Goal: Task Accomplishment & Management: Manage account settings

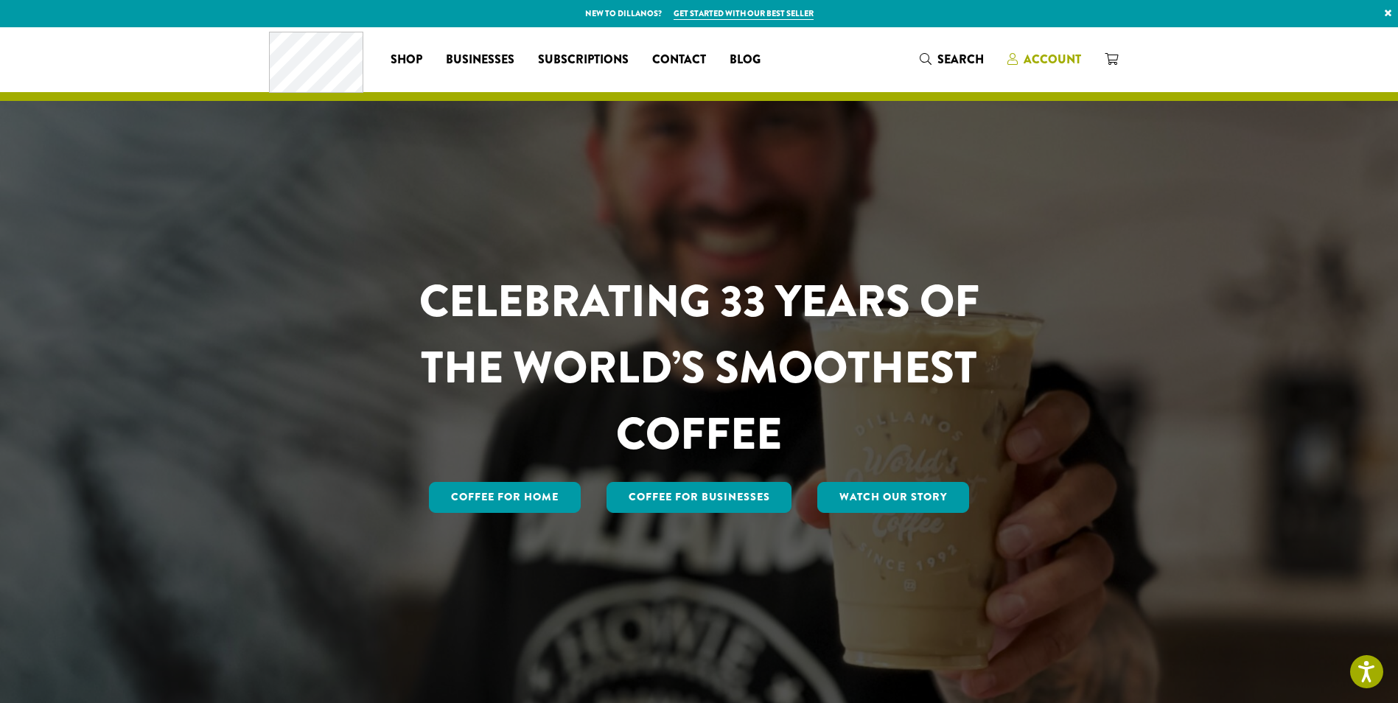
click at [1046, 55] on span "Account" at bounding box center [1052, 59] width 57 height 17
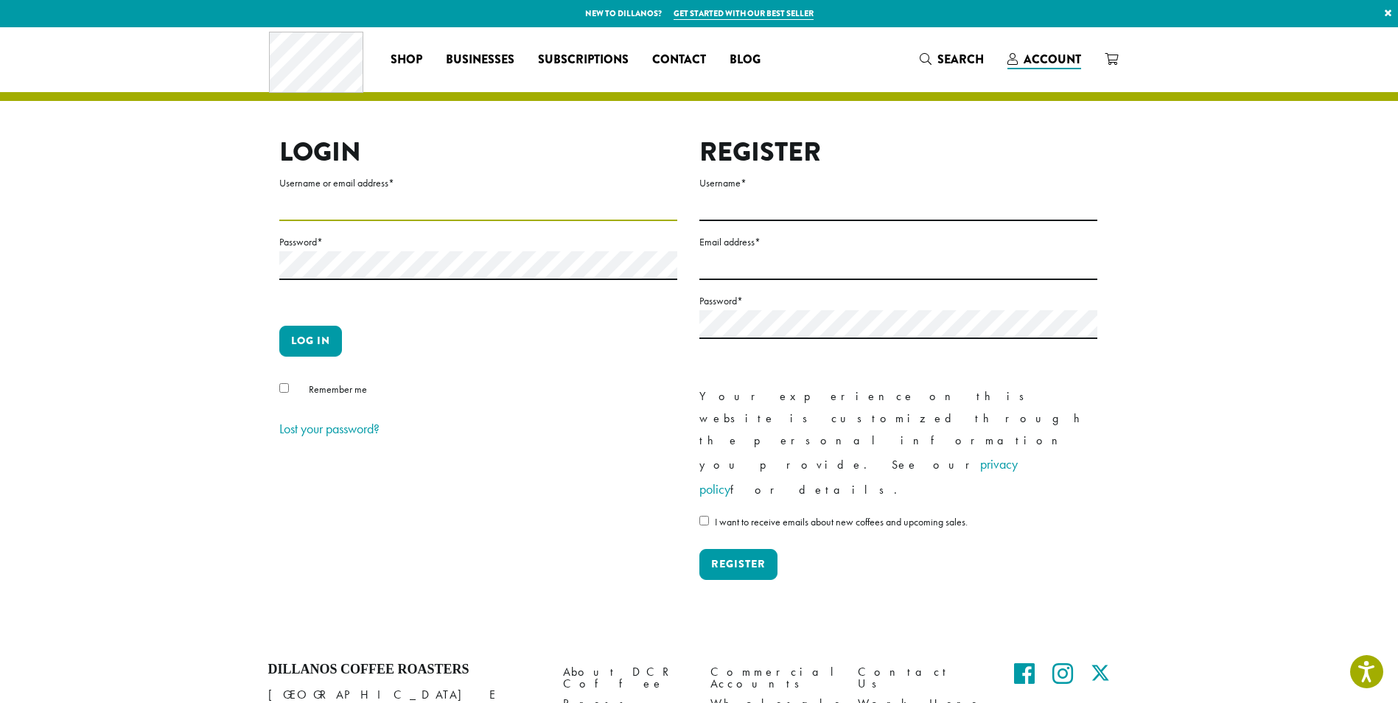
click at [438, 205] on input "Username or email address *" at bounding box center [478, 206] width 398 height 29
type input "**********"
click at [279, 326] on button "Log in" at bounding box center [310, 341] width 63 height 31
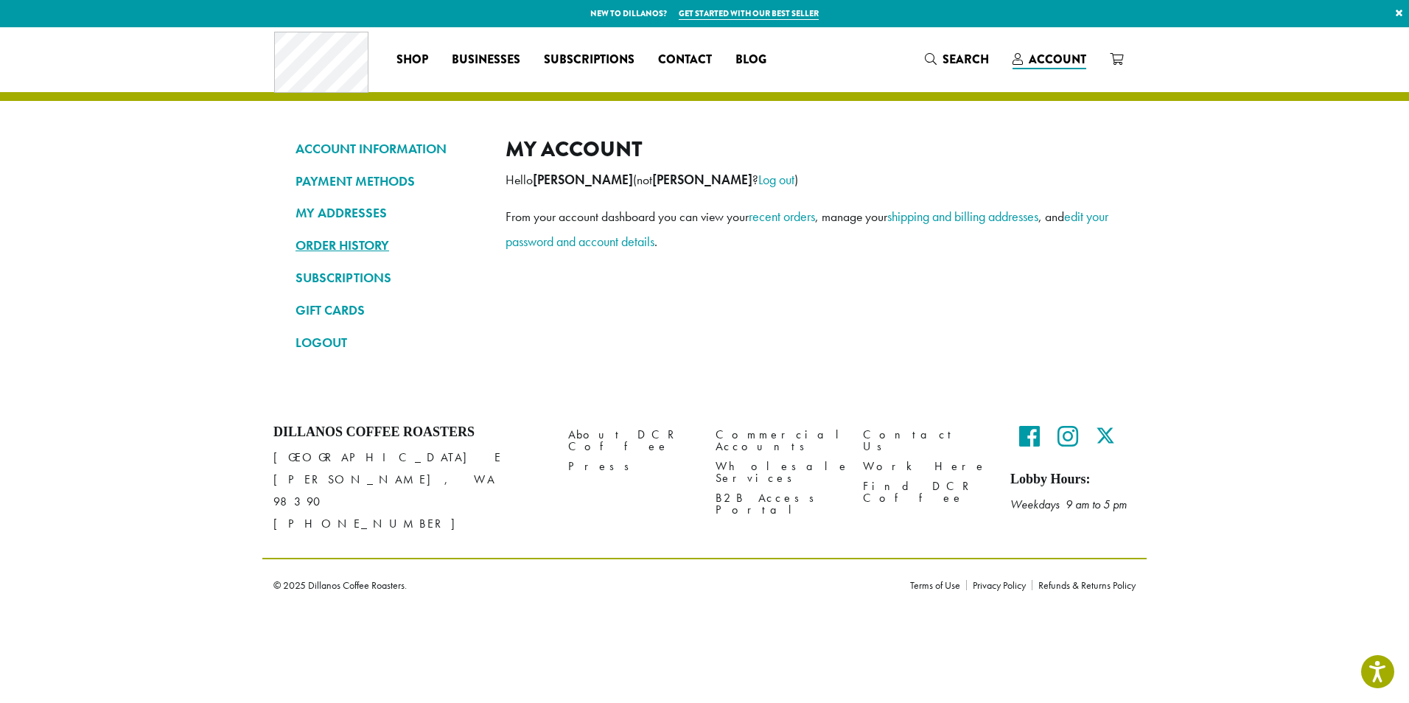
click at [343, 247] on link "ORDER HISTORY" at bounding box center [390, 245] width 188 height 25
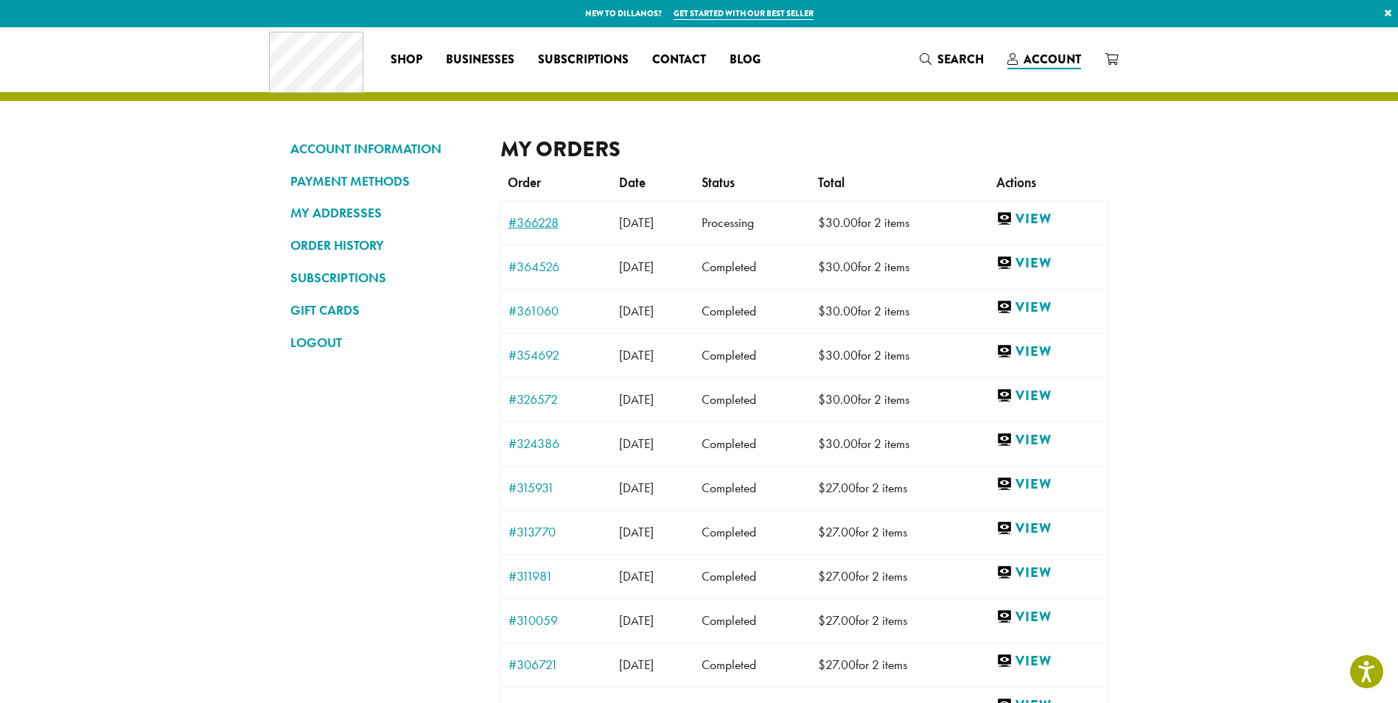
click at [536, 216] on link "#366228" at bounding box center [557, 222] width 96 height 13
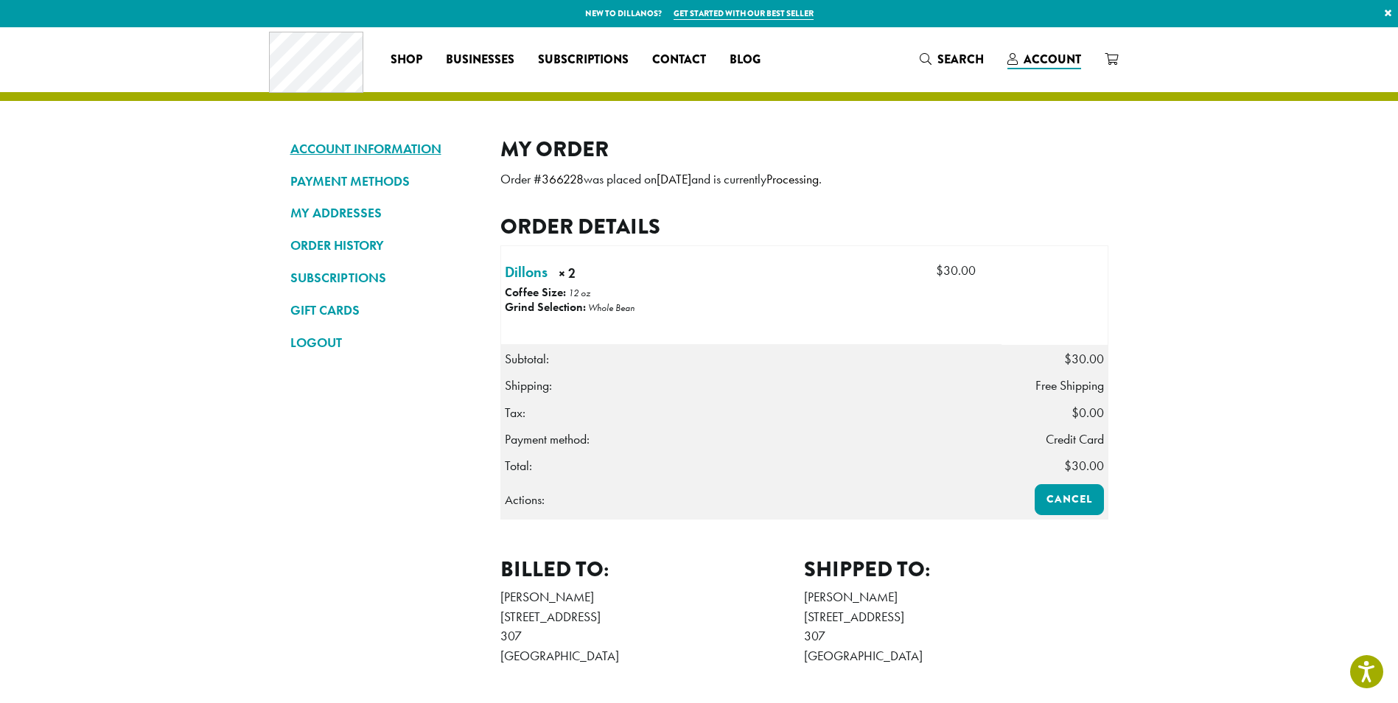
click at [414, 156] on link "ACCOUNT INFORMATION" at bounding box center [384, 148] width 188 height 25
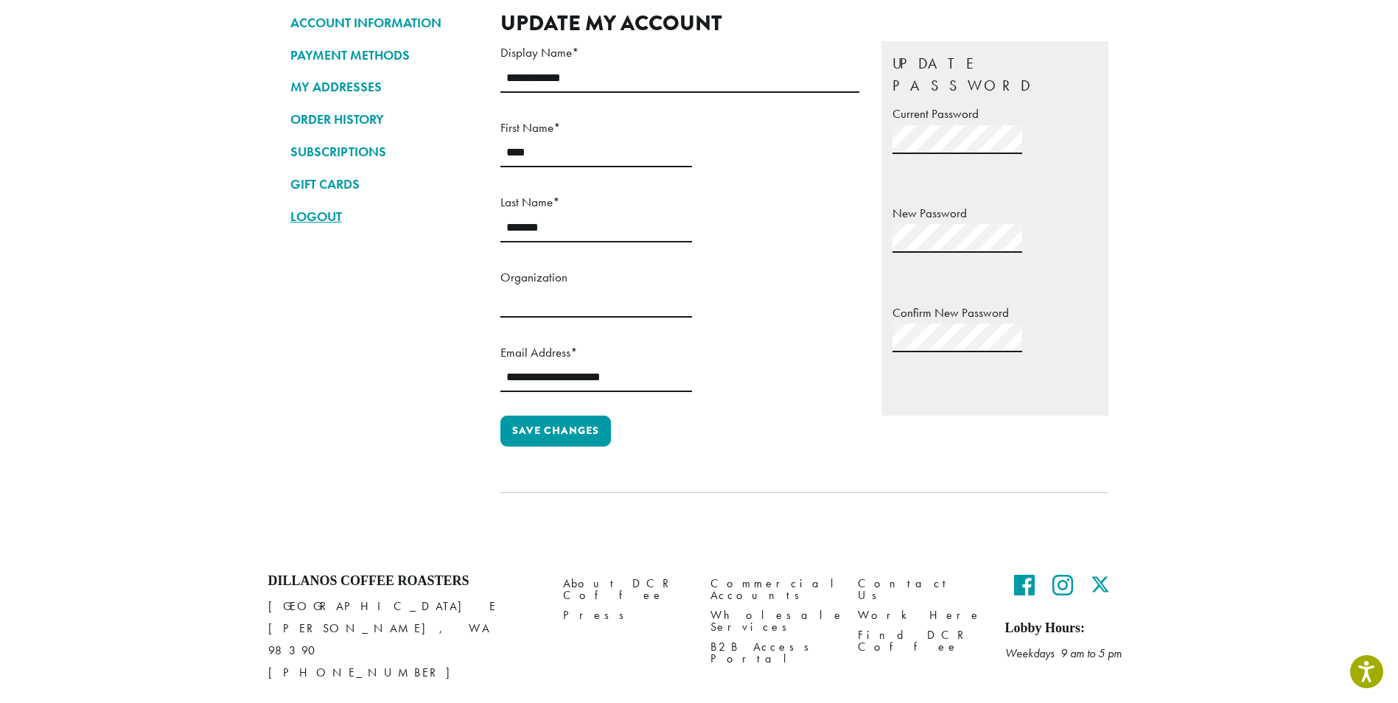
scroll to position [136, 0]
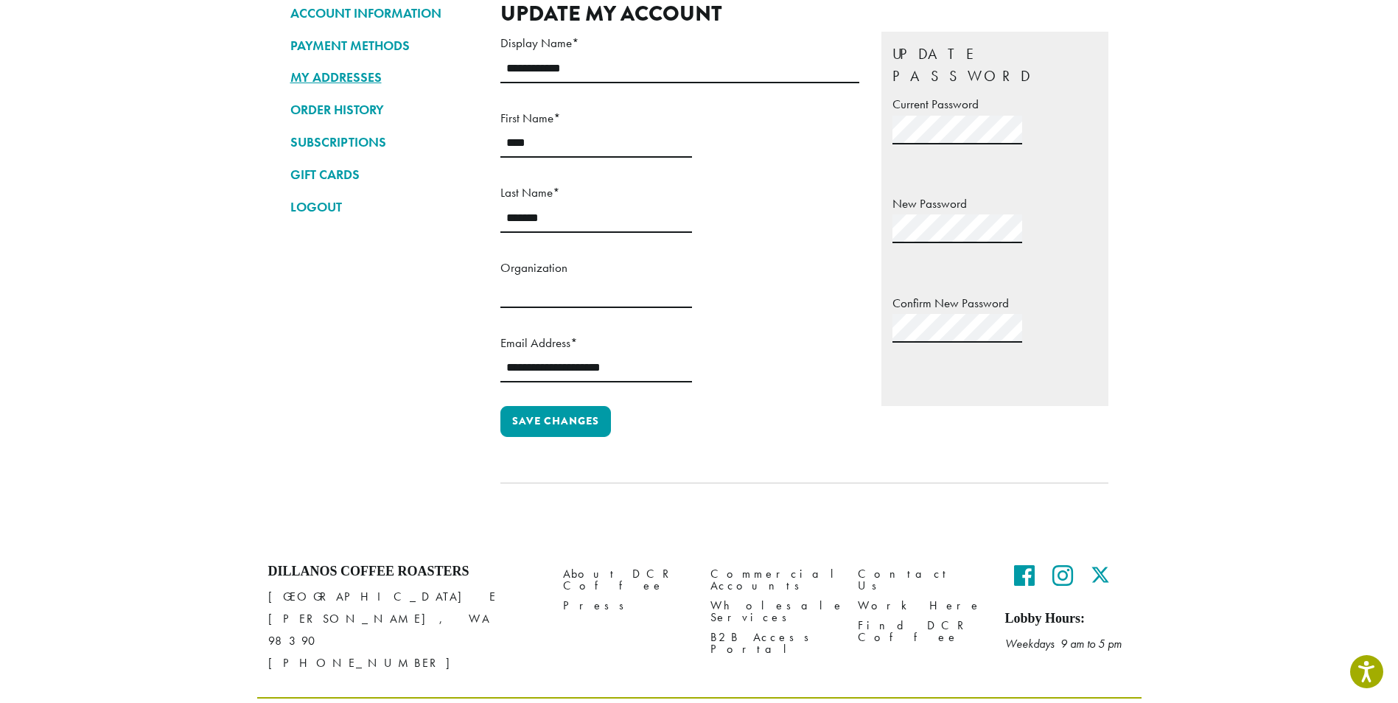
click at [340, 79] on link "MY ADDRESSES" at bounding box center [384, 77] width 188 height 25
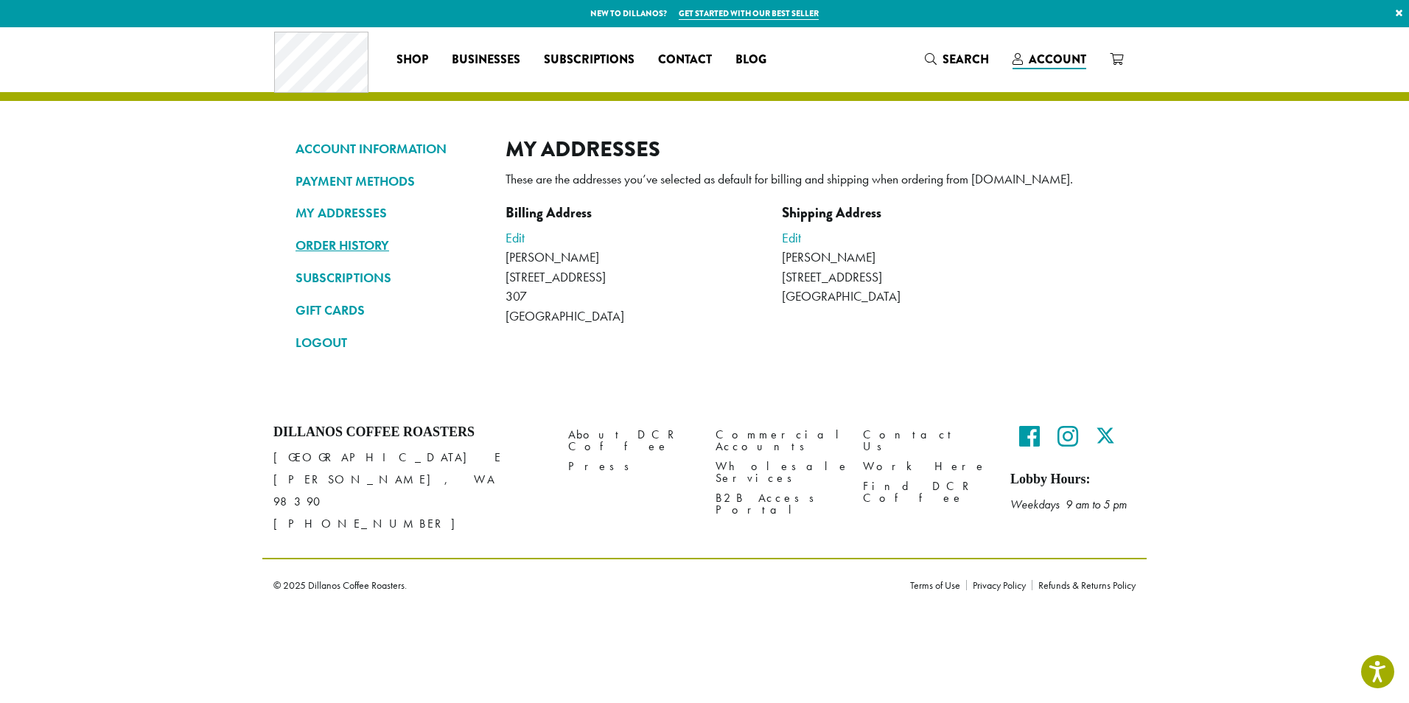
click at [377, 243] on link "ORDER HISTORY" at bounding box center [390, 245] width 188 height 25
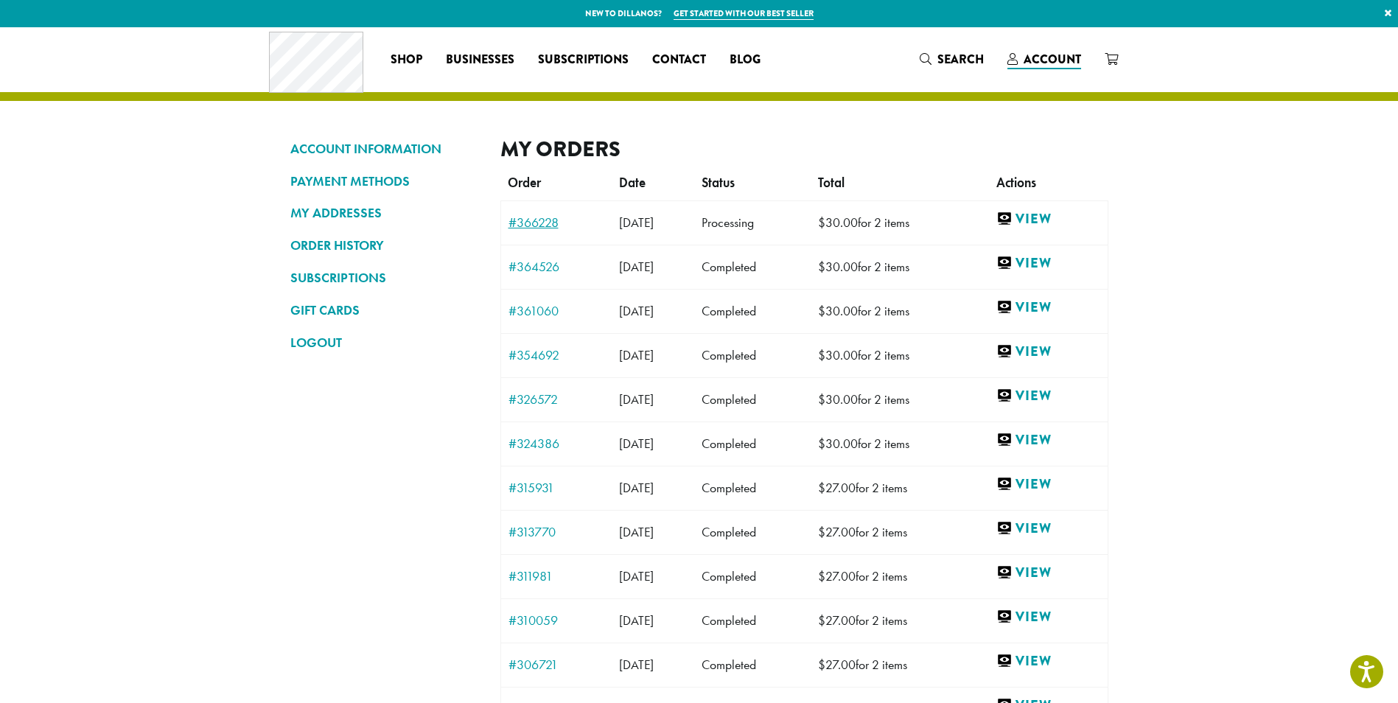
click at [540, 220] on link "#366228" at bounding box center [557, 222] width 96 height 13
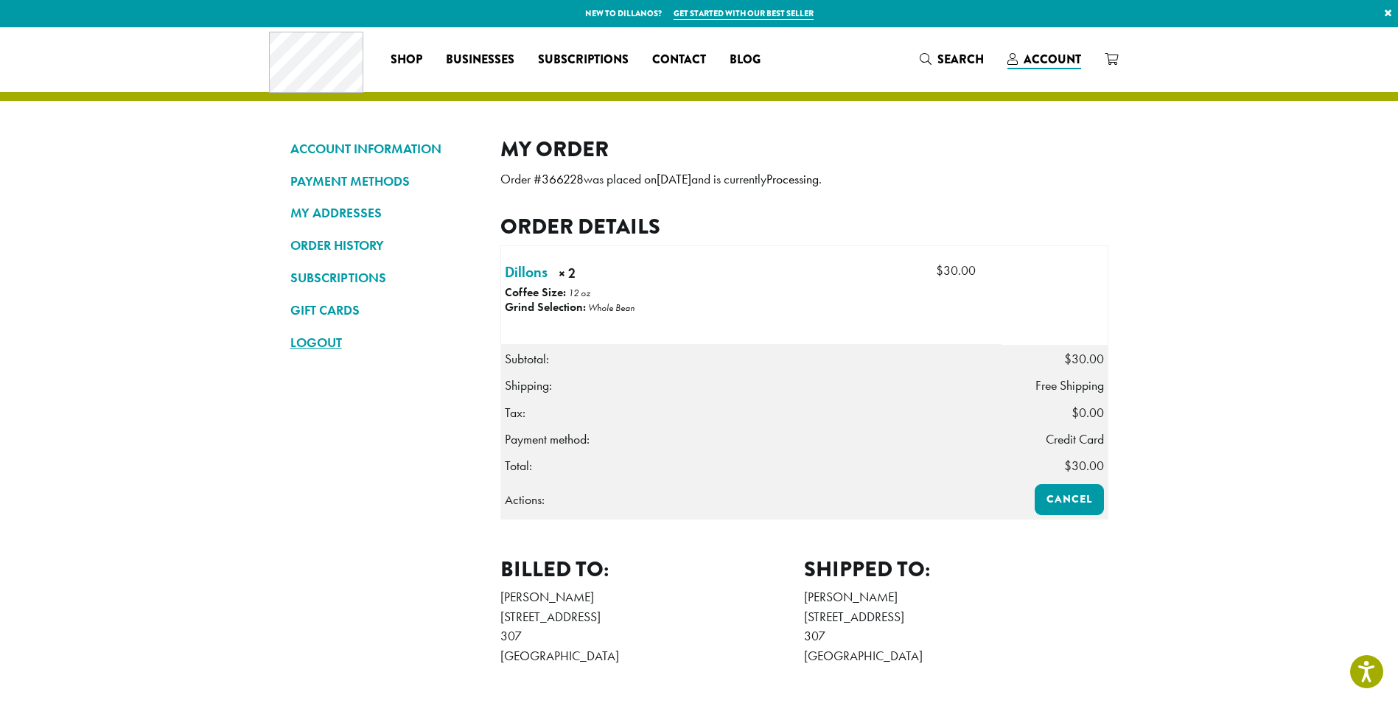
click at [325, 339] on link "LOGOUT" at bounding box center [384, 342] width 188 height 25
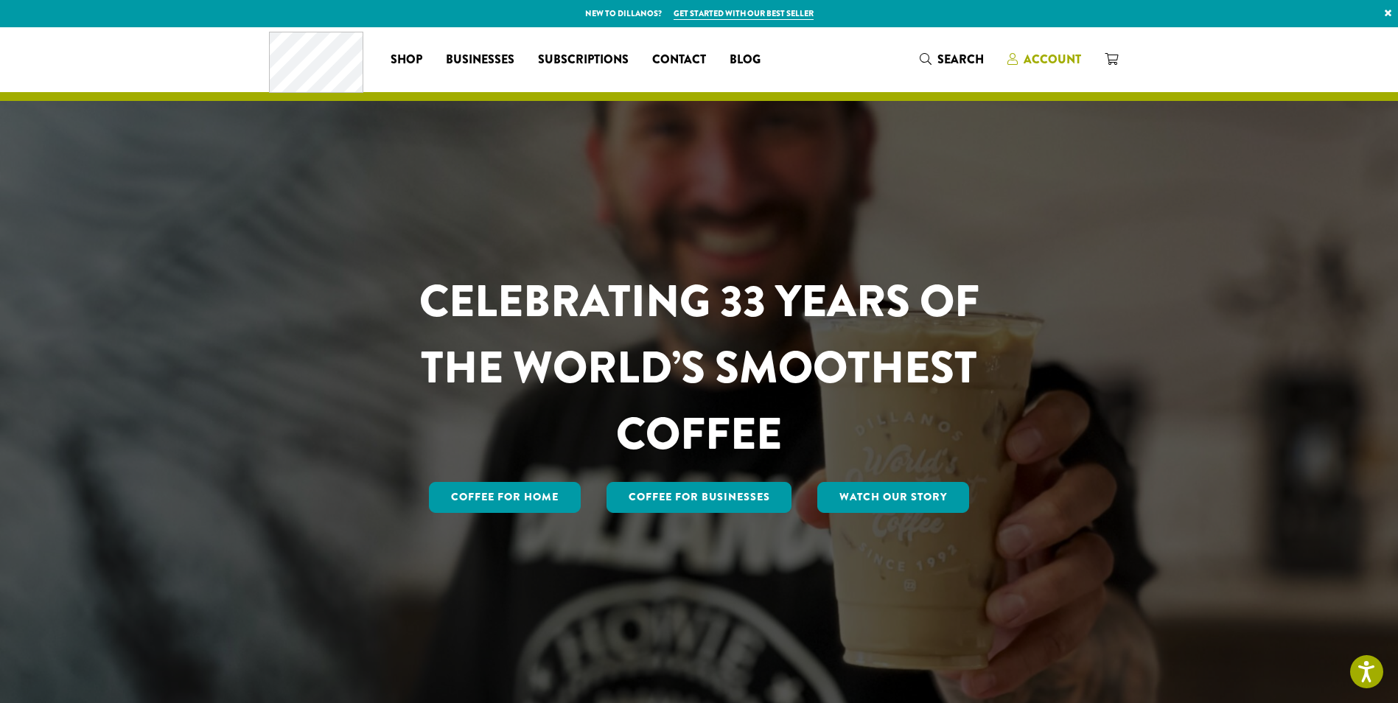
click at [1041, 62] on span "Account" at bounding box center [1052, 59] width 57 height 17
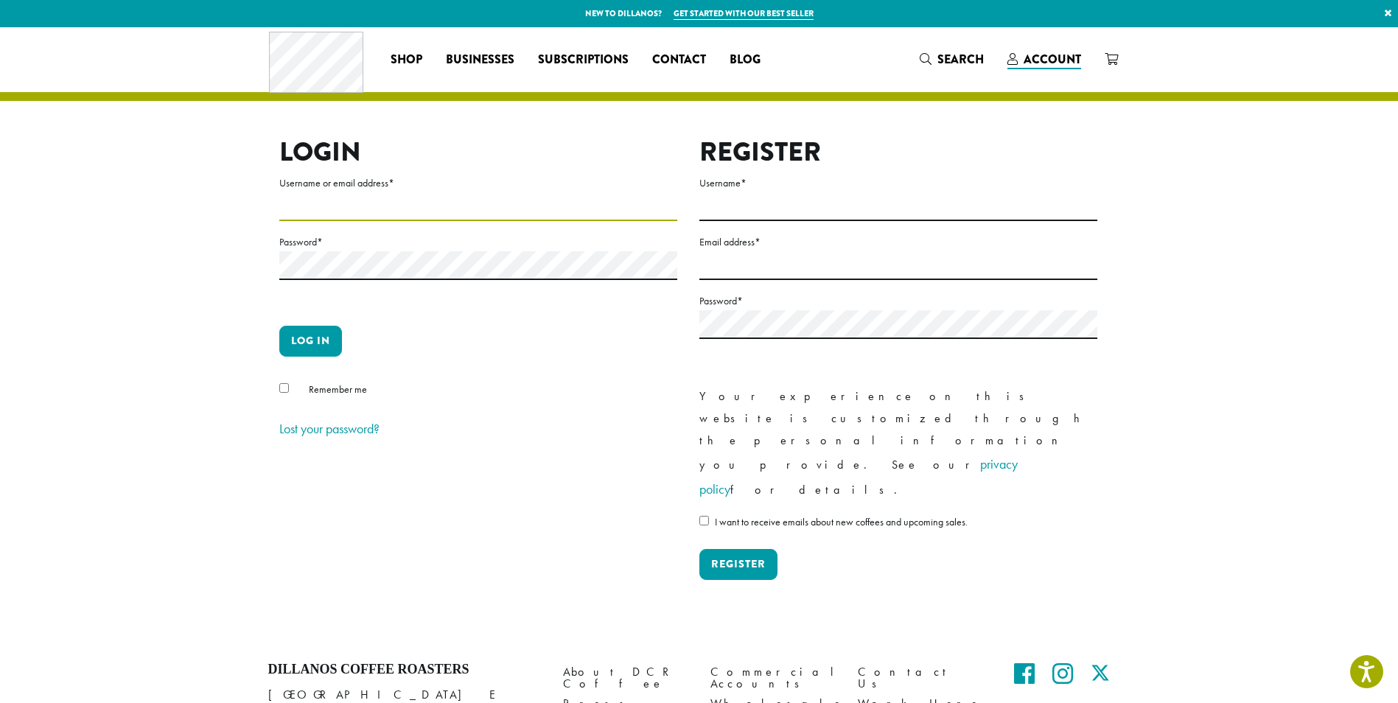
click at [379, 206] on input "Username or email address *" at bounding box center [478, 206] width 398 height 29
type input "**********"
click at [279, 326] on button "Log in" at bounding box center [310, 341] width 63 height 31
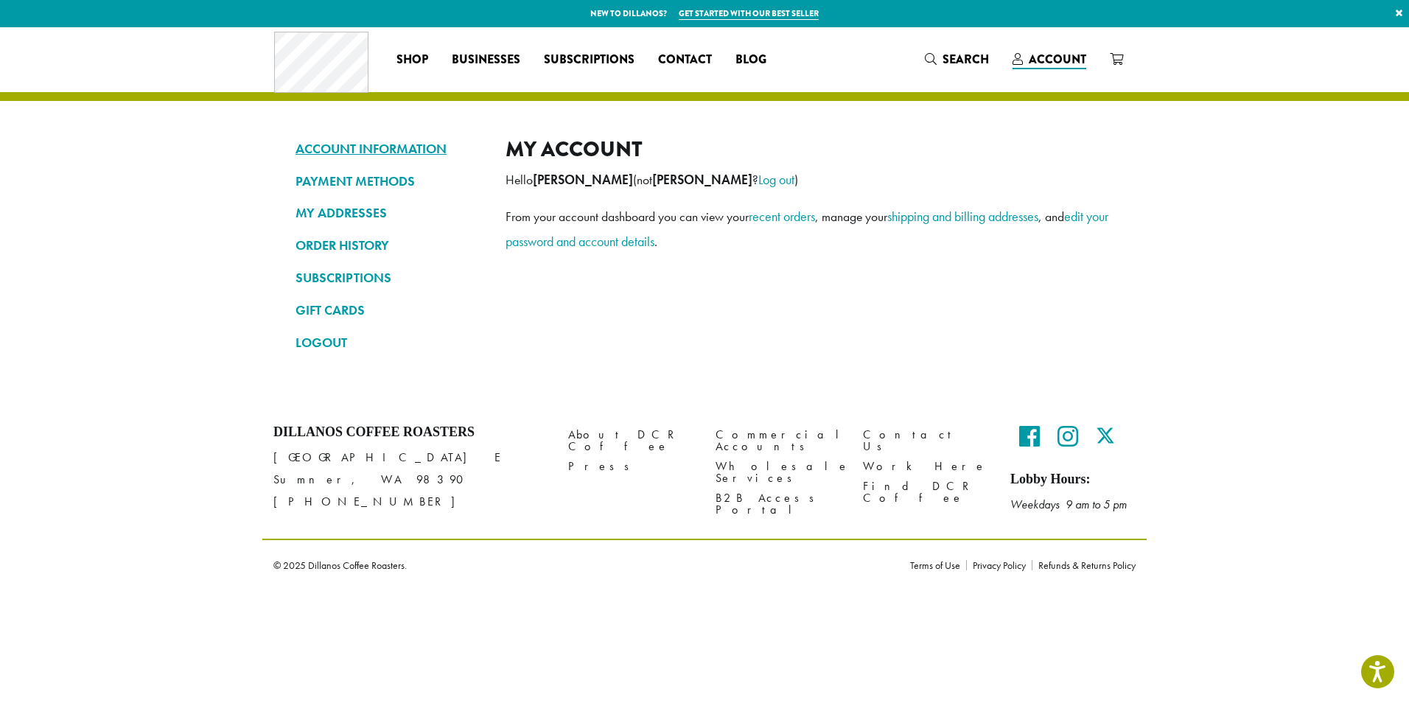
click at [392, 147] on link "ACCOUNT INFORMATION" at bounding box center [390, 148] width 188 height 25
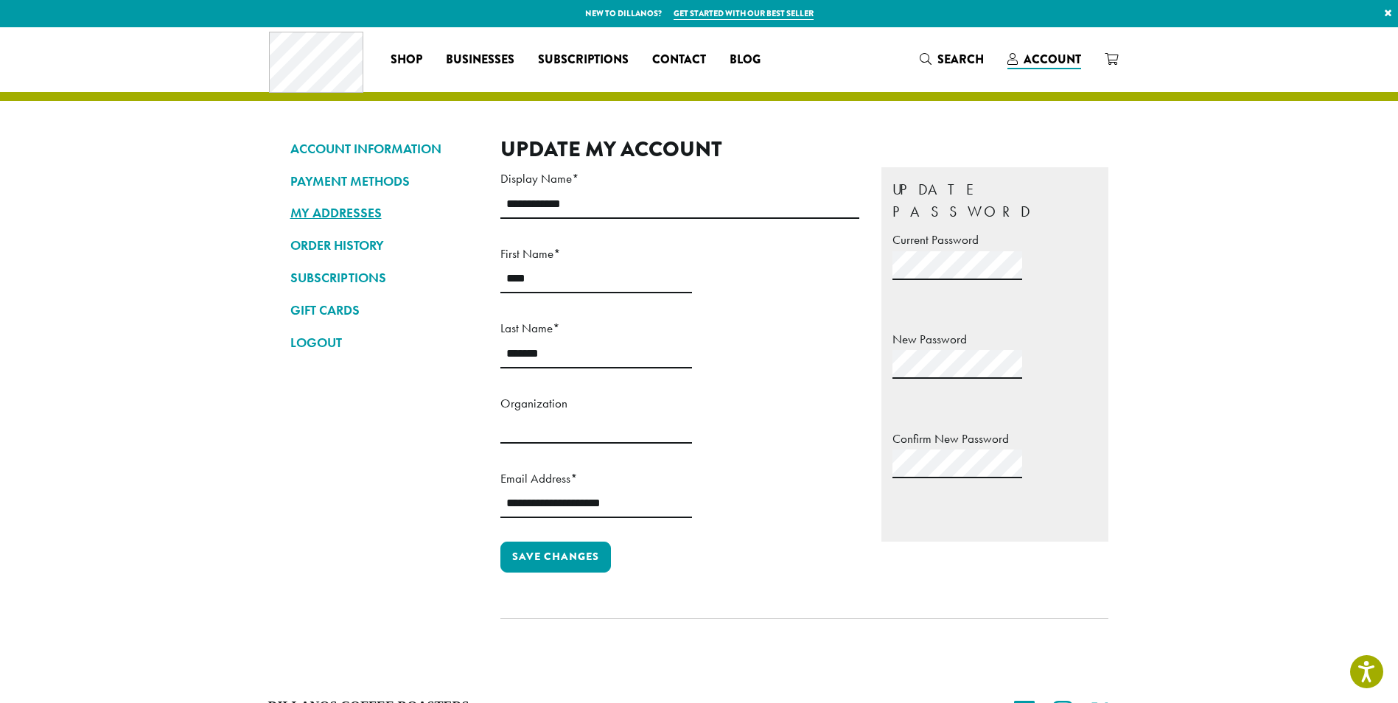
click at [357, 212] on link "MY ADDRESSES" at bounding box center [384, 212] width 188 height 25
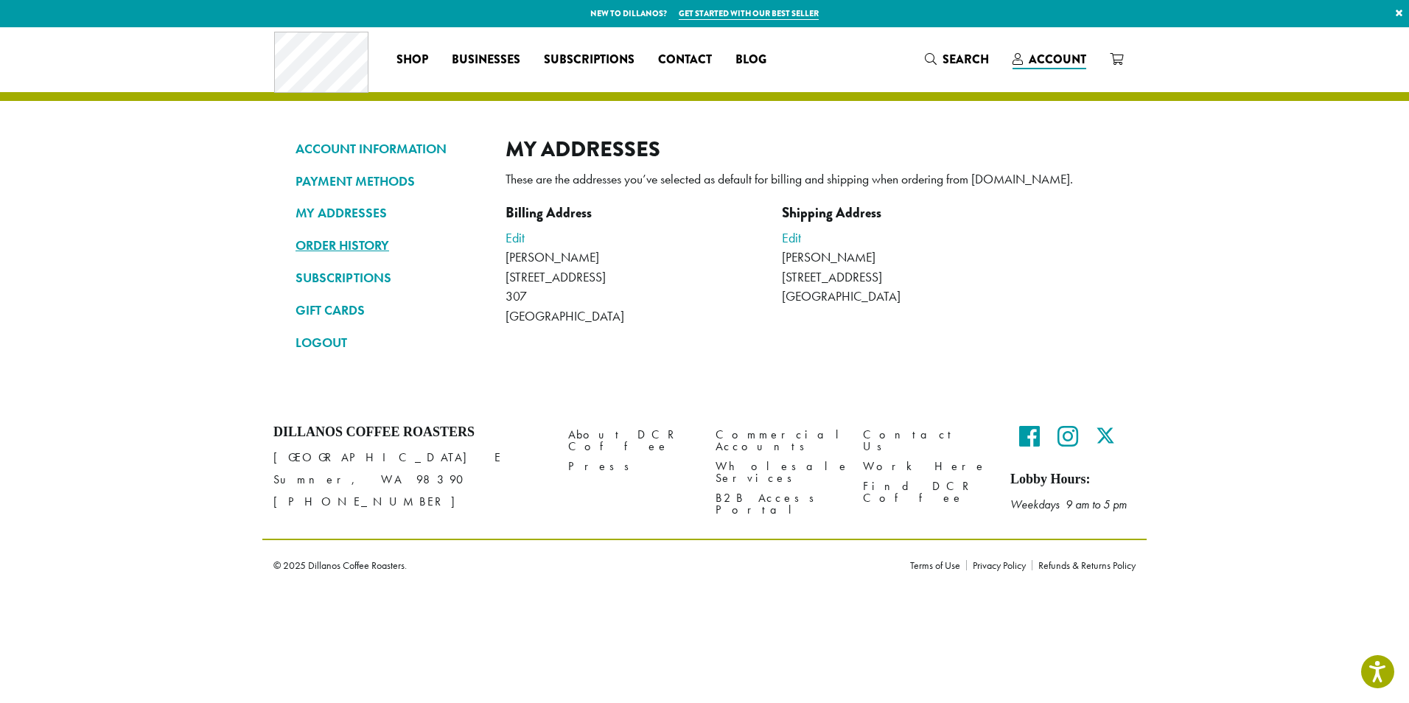
click at [351, 251] on link "ORDER HISTORY" at bounding box center [390, 245] width 188 height 25
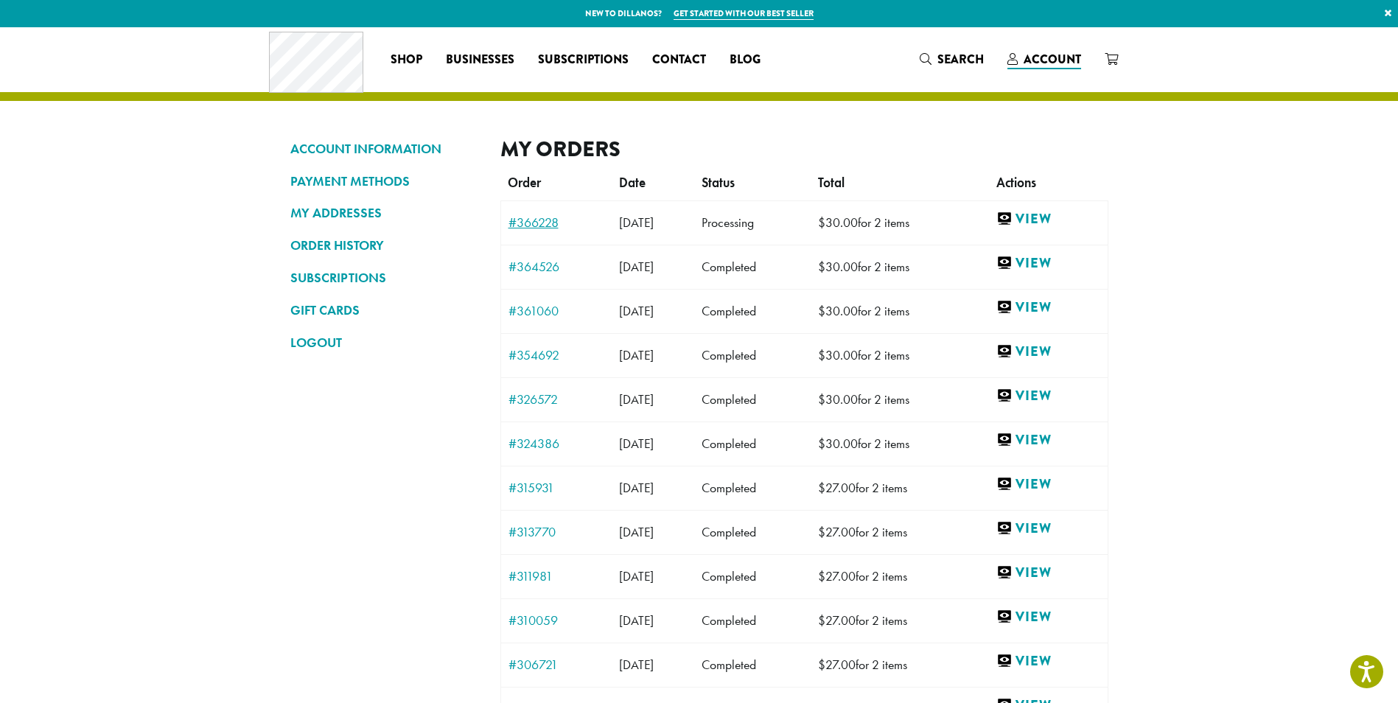
click at [542, 226] on link "#366228" at bounding box center [557, 222] width 96 height 13
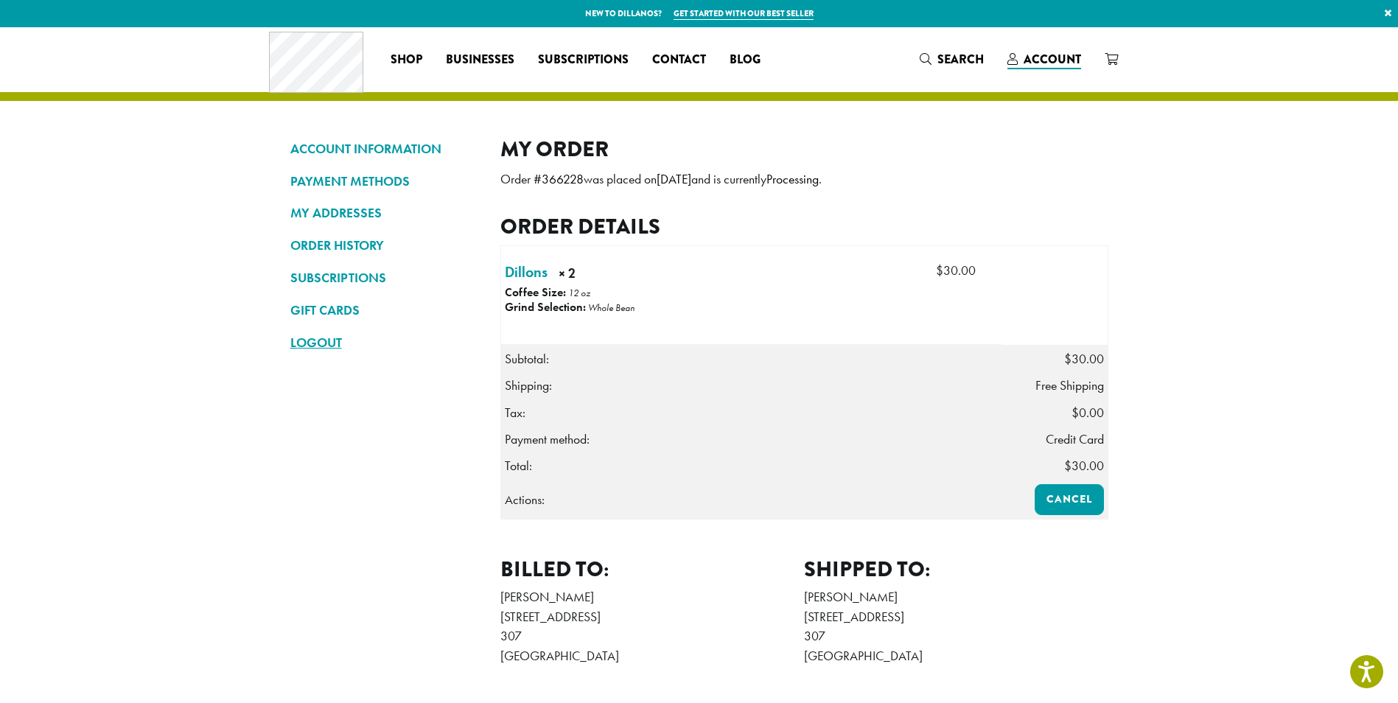
click at [307, 342] on link "LOGOUT" at bounding box center [384, 342] width 188 height 25
